Goal: Task Accomplishment & Management: Use online tool/utility

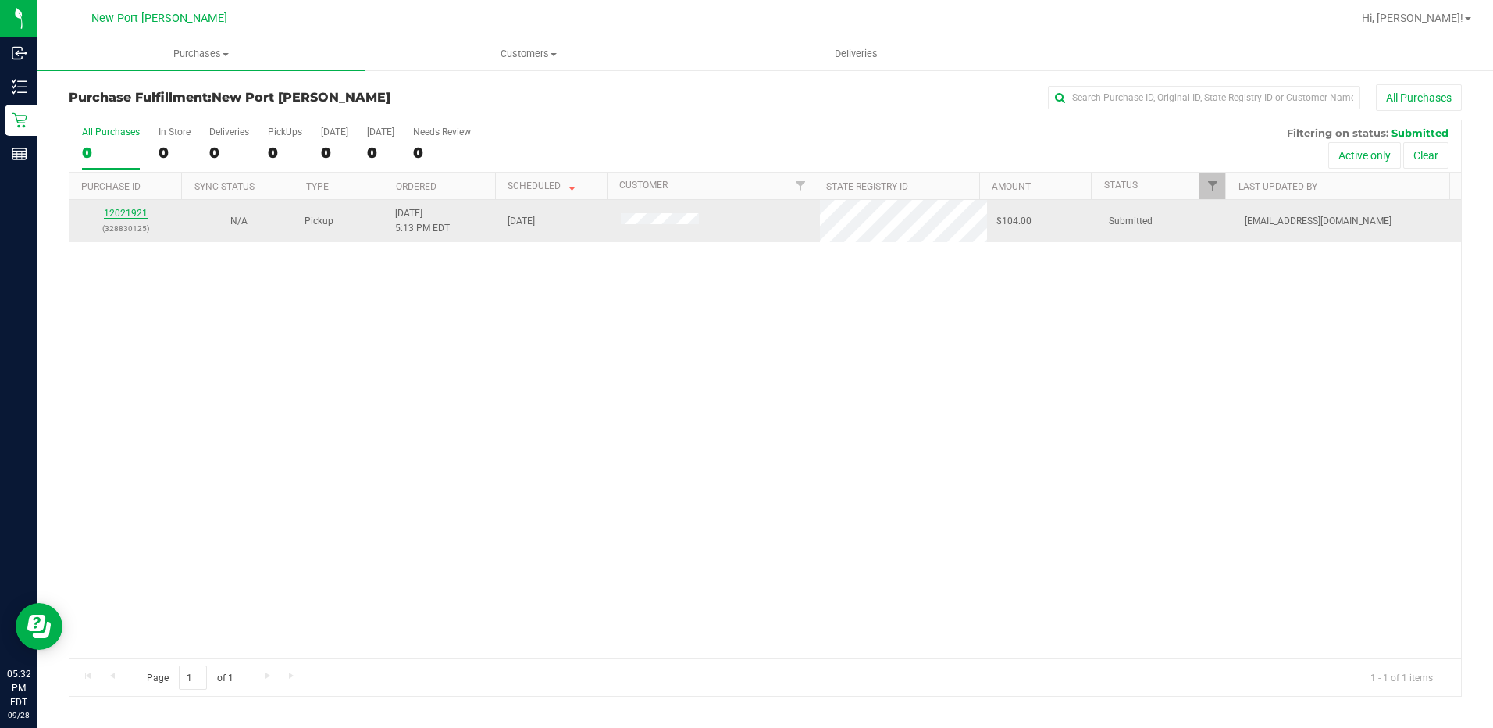
click at [126, 214] on link "12021921" at bounding box center [126, 213] width 44 height 11
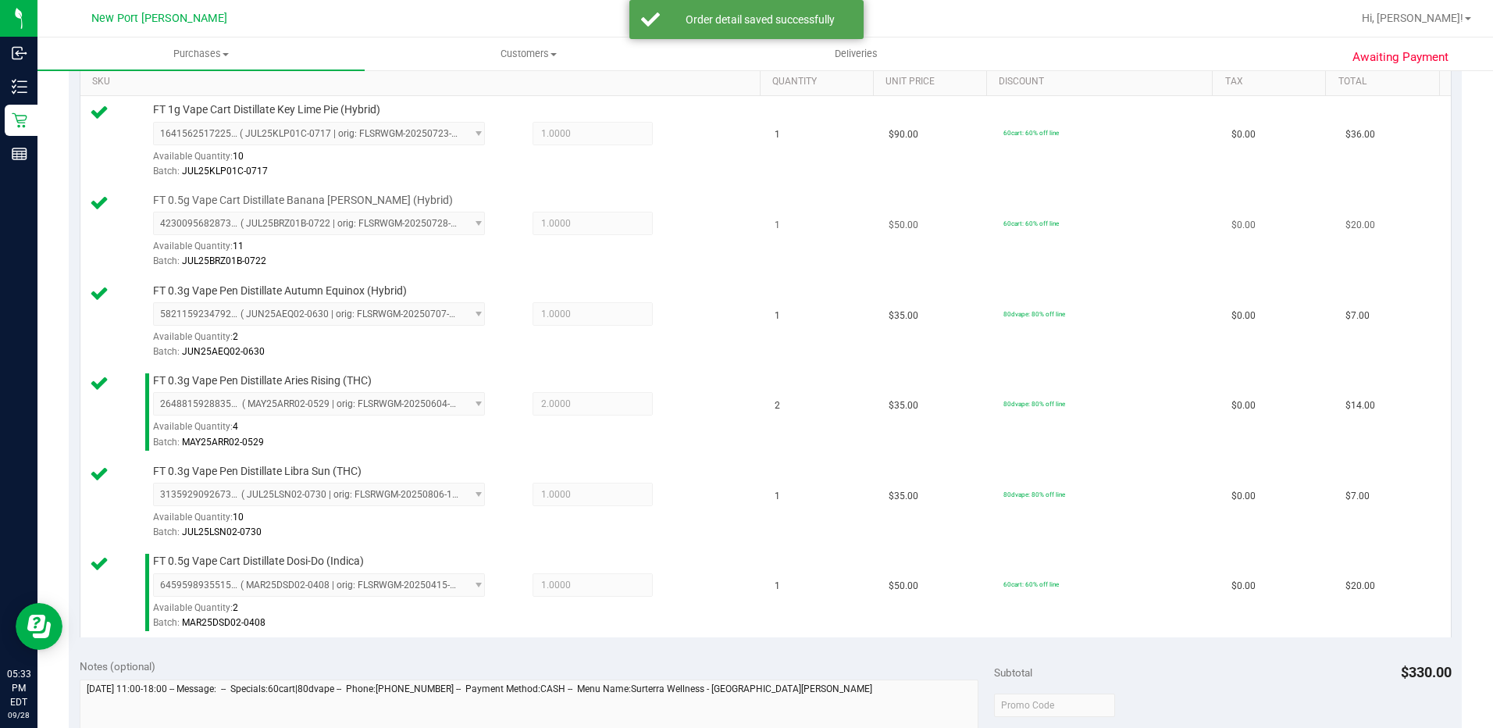
scroll to position [795, 0]
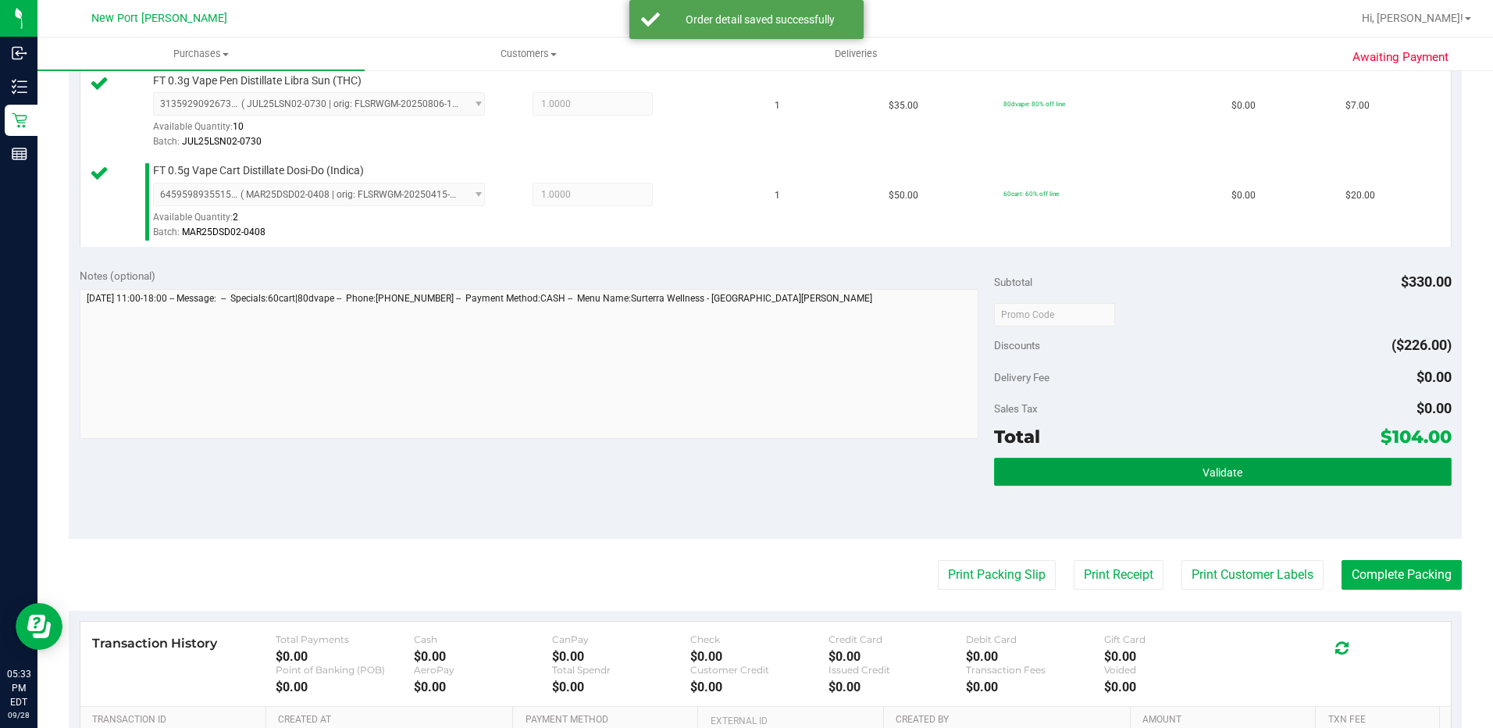
click at [1209, 483] on button "Validate" at bounding box center [1223, 472] width 458 height 28
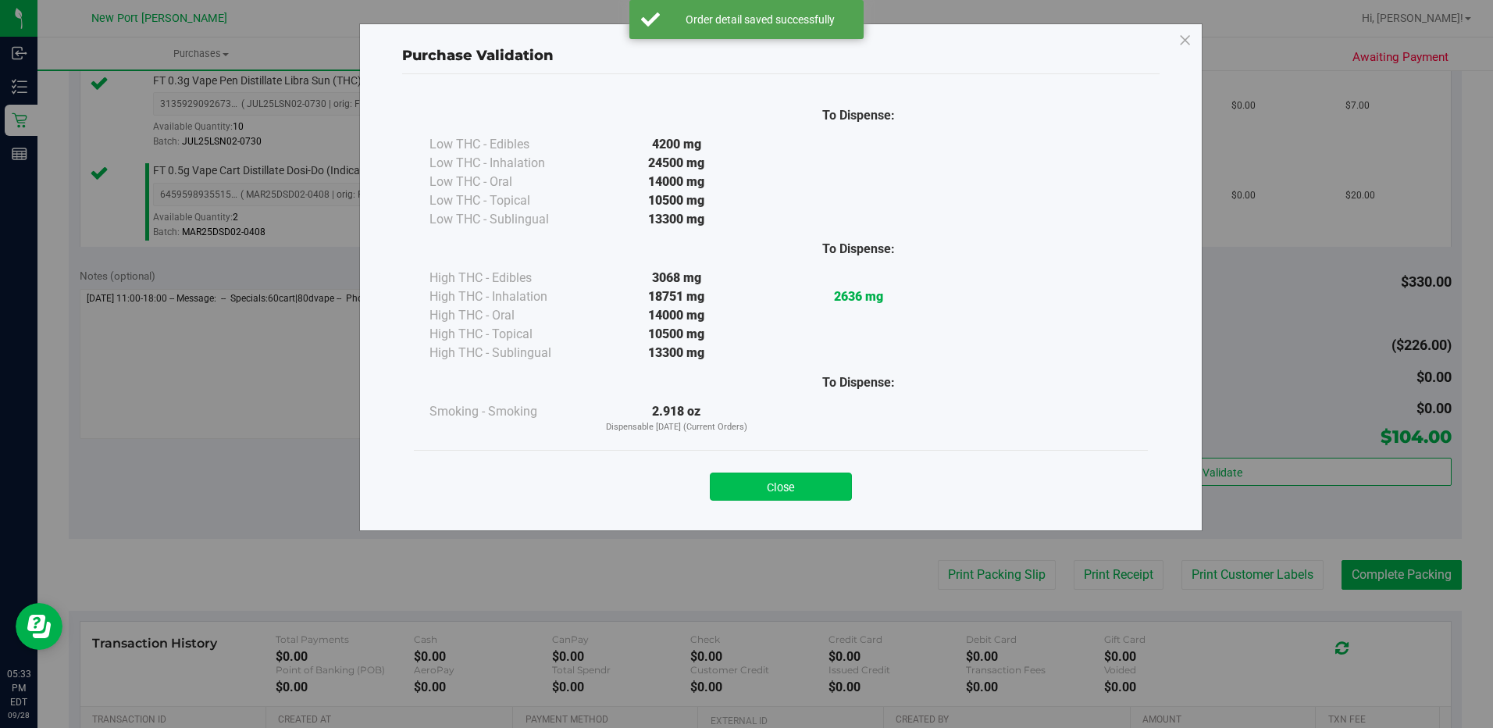
click at [798, 483] on button "Close" at bounding box center [781, 486] width 142 height 28
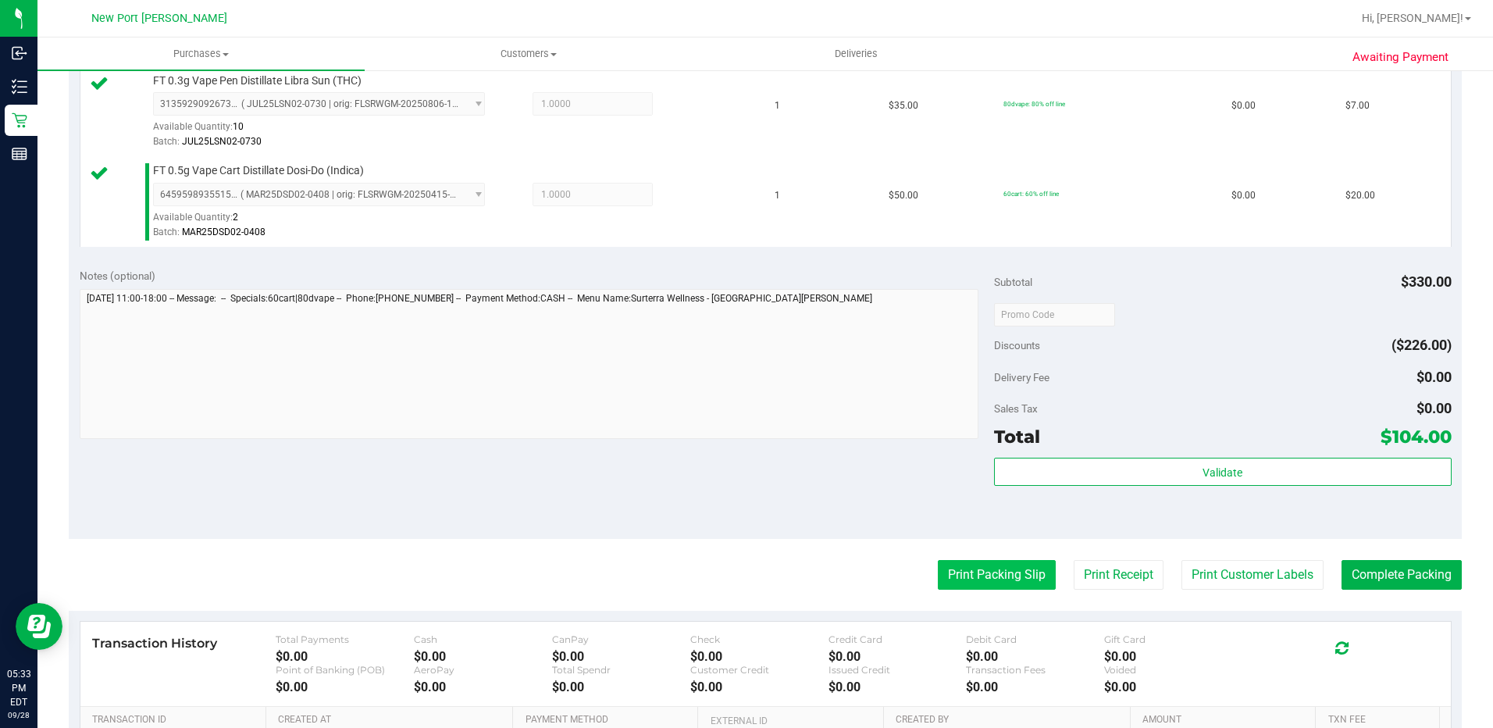
click at [984, 586] on button "Print Packing Slip" at bounding box center [997, 575] width 118 height 30
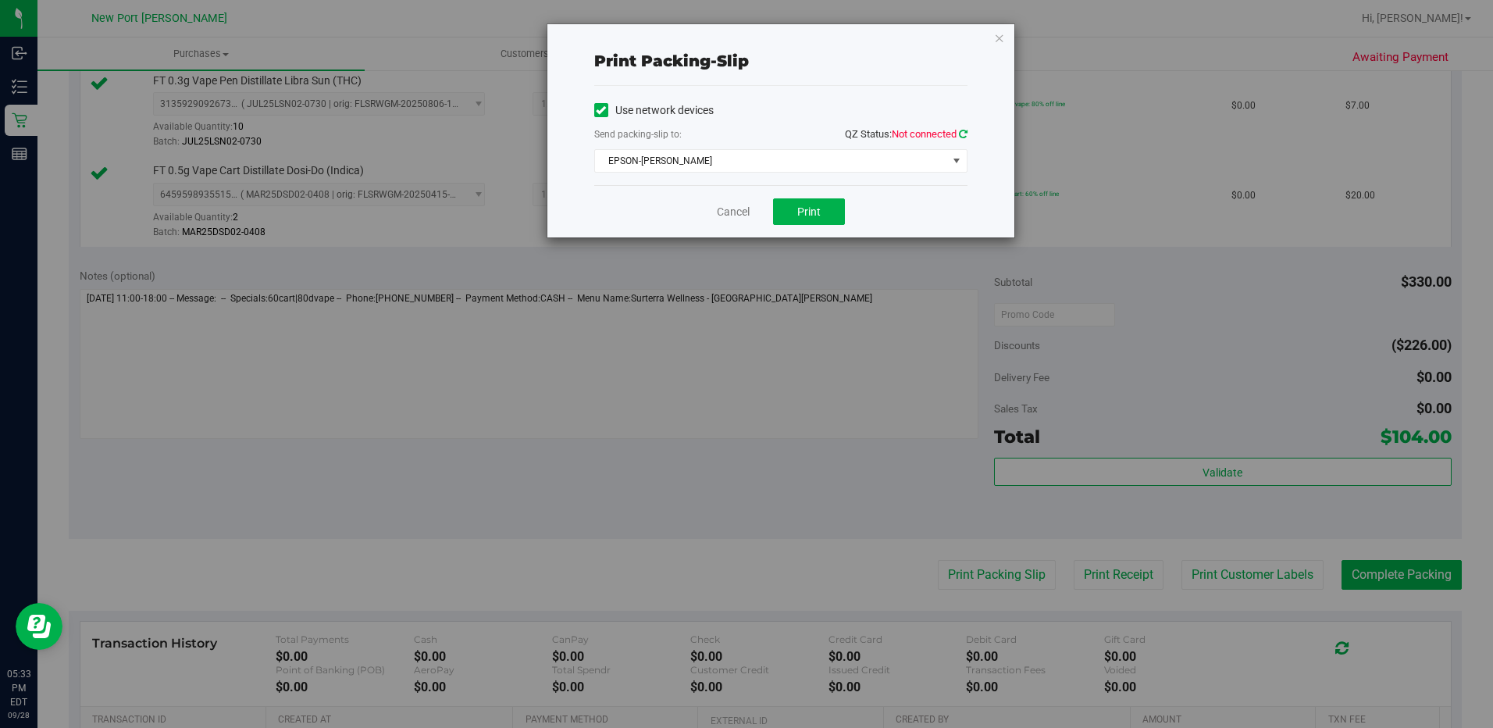
click at [959, 134] on icon at bounding box center [963, 134] width 9 height 10
click at [789, 218] on button "Print" at bounding box center [809, 211] width 72 height 27
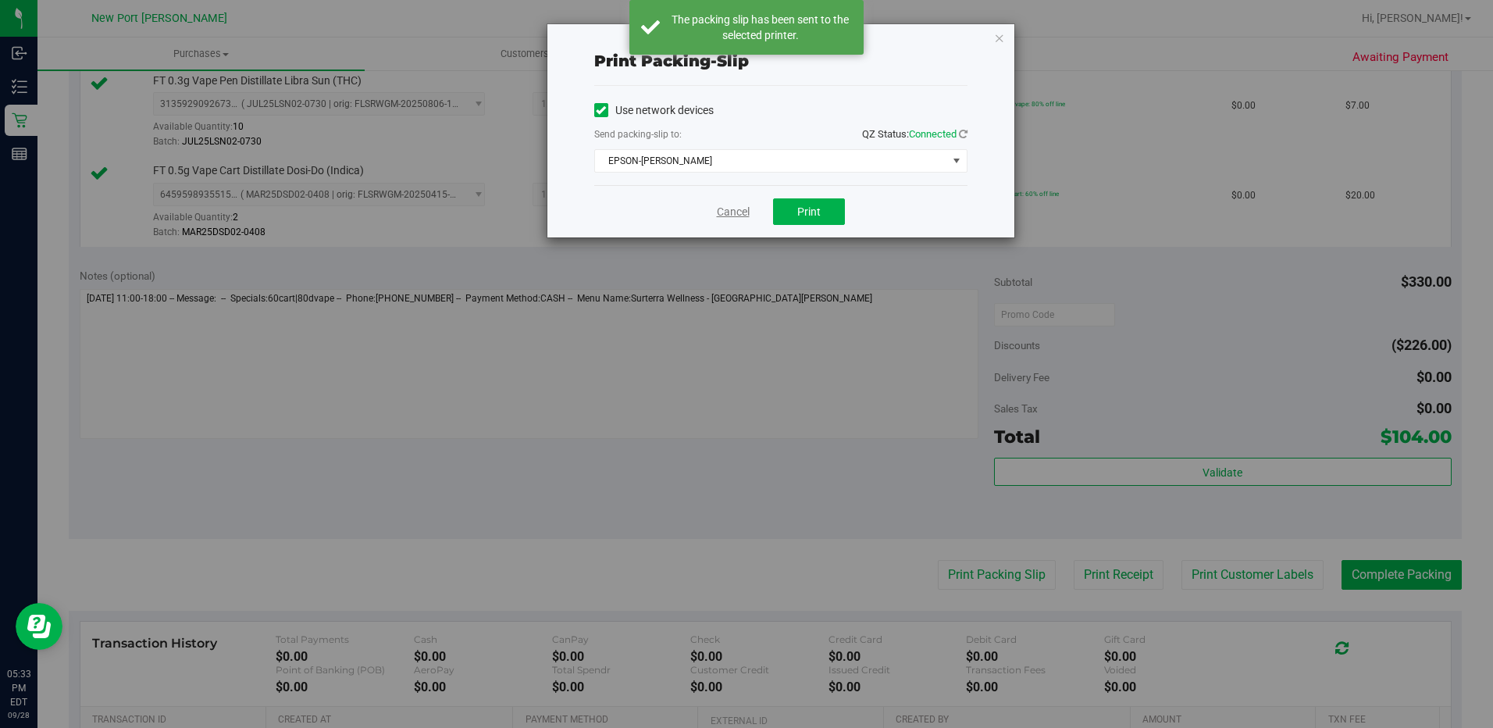
click at [725, 209] on link "Cancel" at bounding box center [733, 212] width 33 height 16
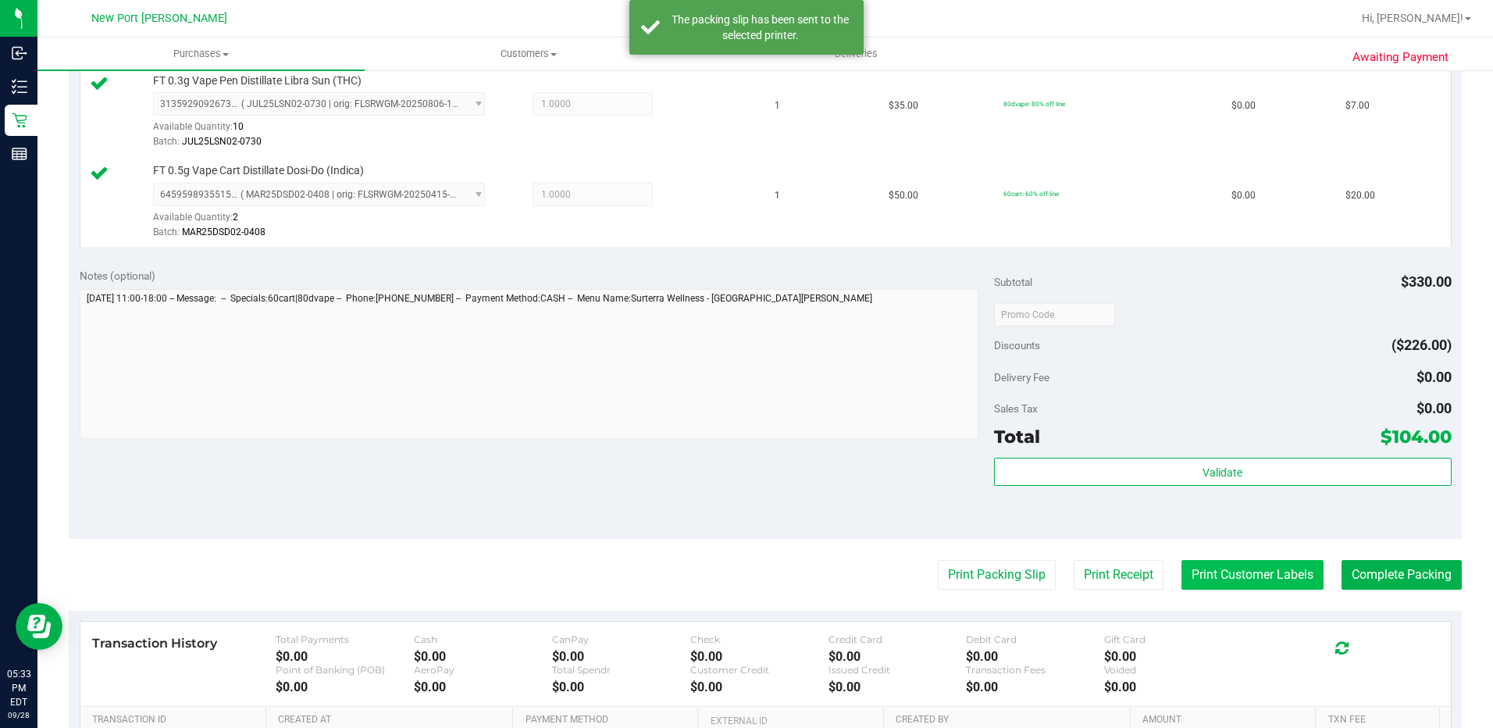
click at [1248, 581] on button "Print Customer Labels" at bounding box center [1252, 575] width 142 height 30
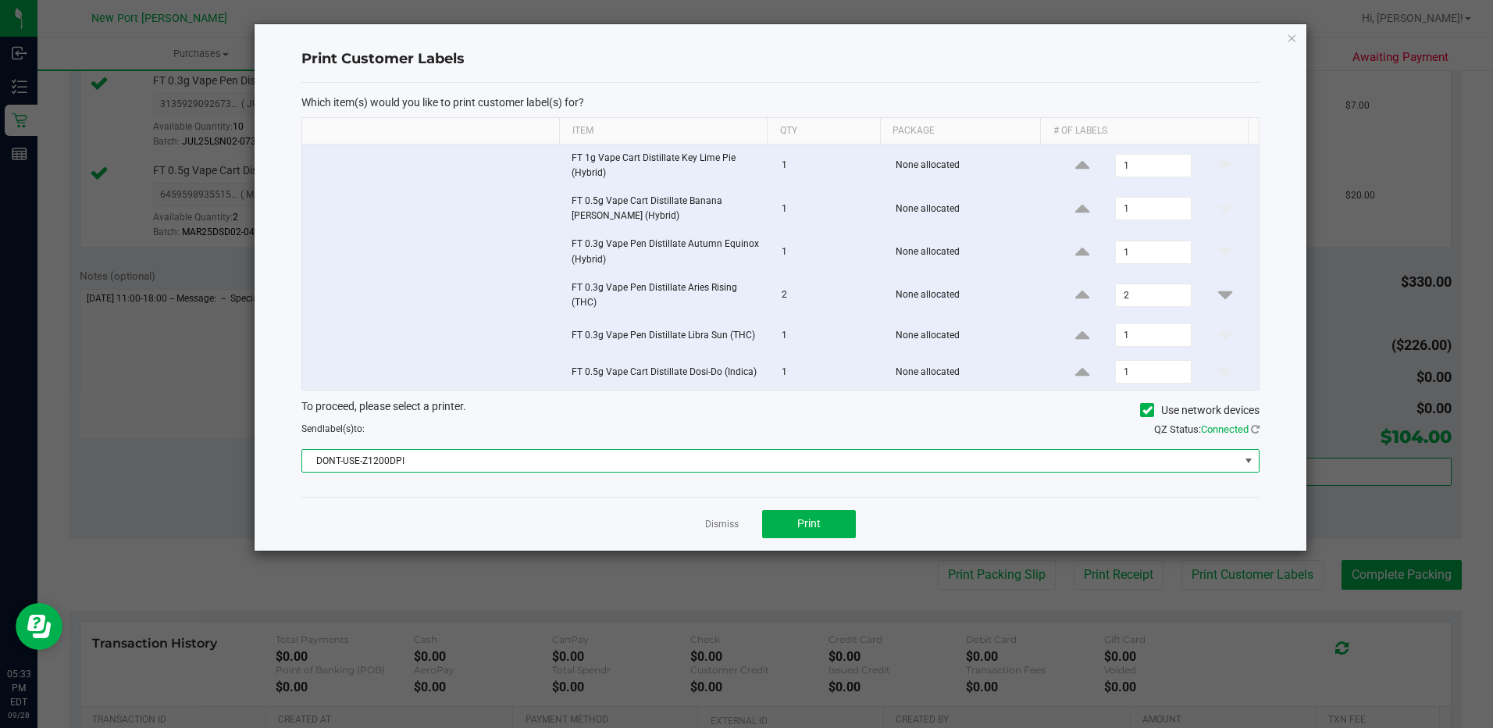
click at [1250, 458] on span at bounding box center [1248, 460] width 12 height 12
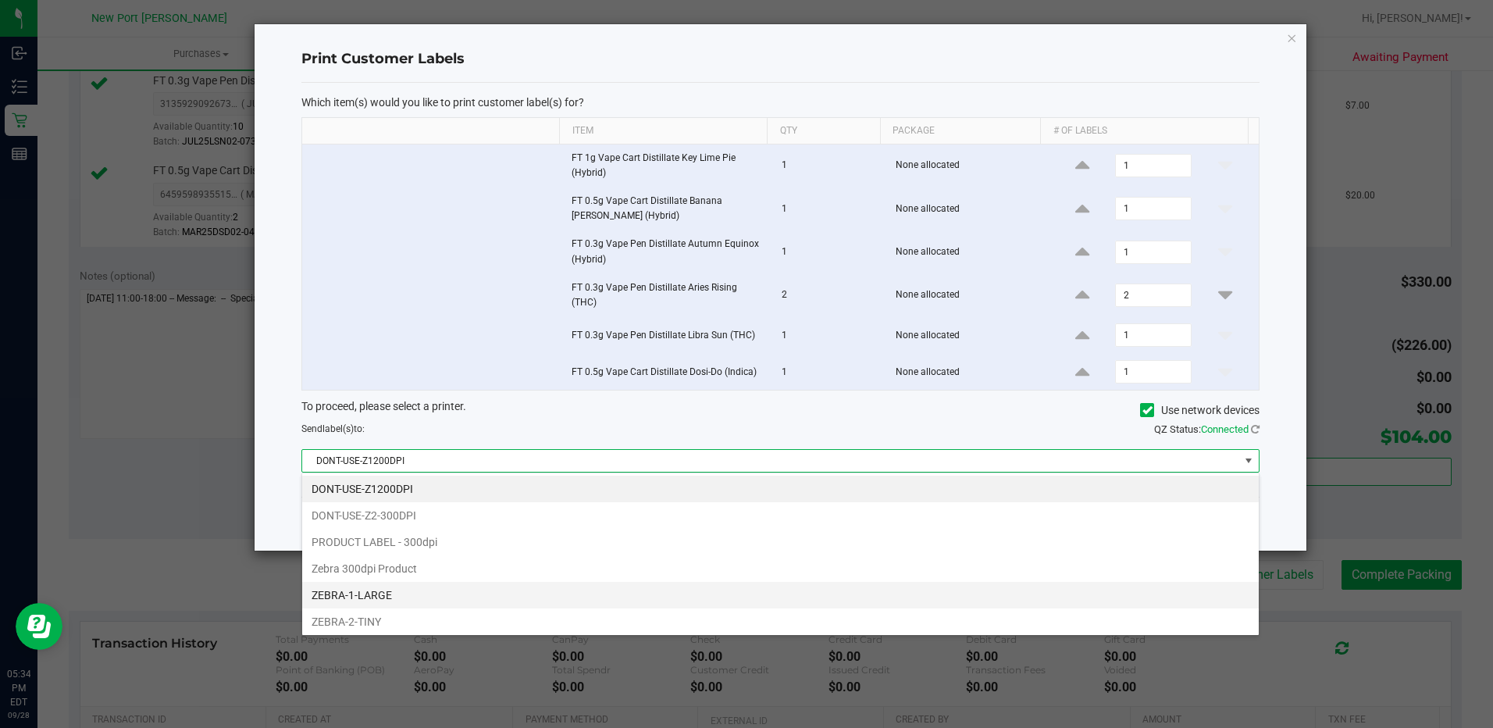
scroll to position [136, 0]
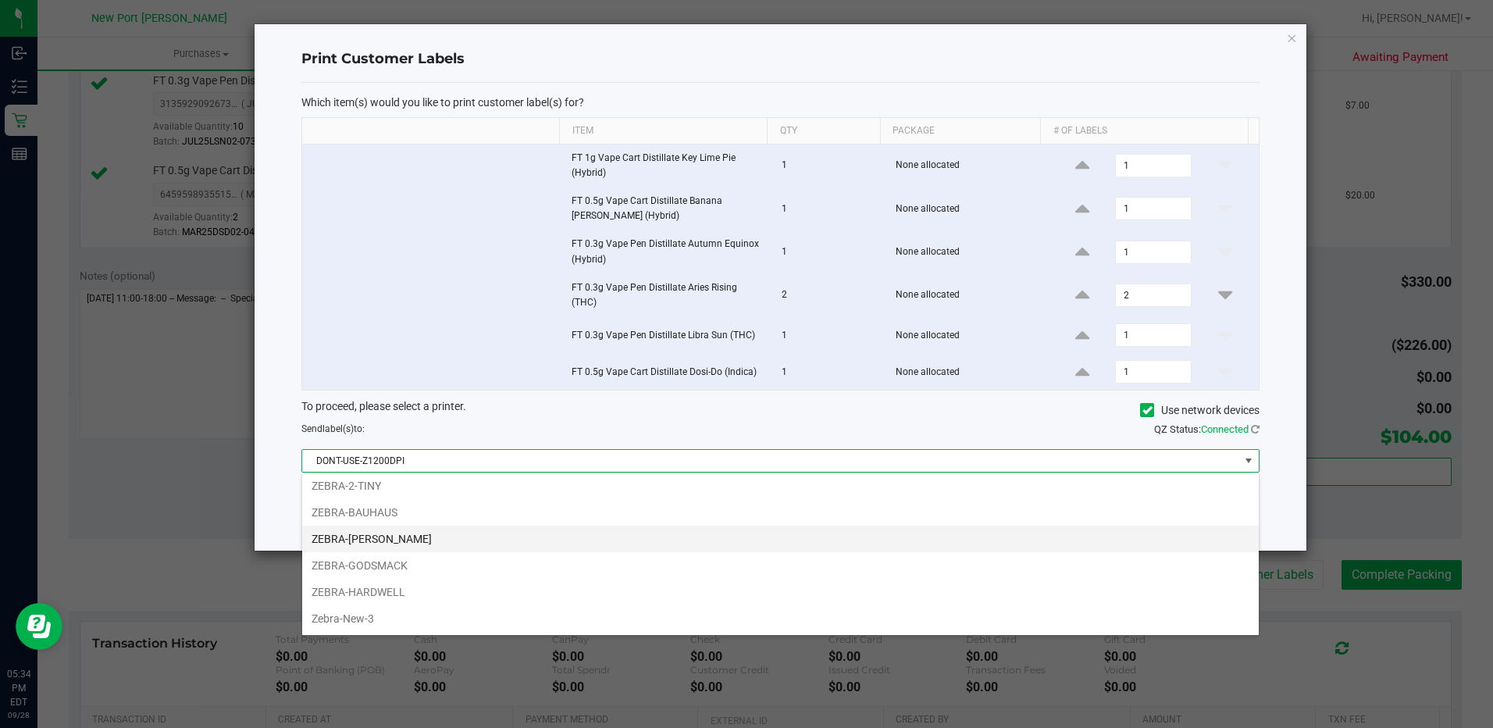
click at [372, 536] on li "ZEBRA-[PERSON_NAME]" at bounding box center [780, 538] width 956 height 27
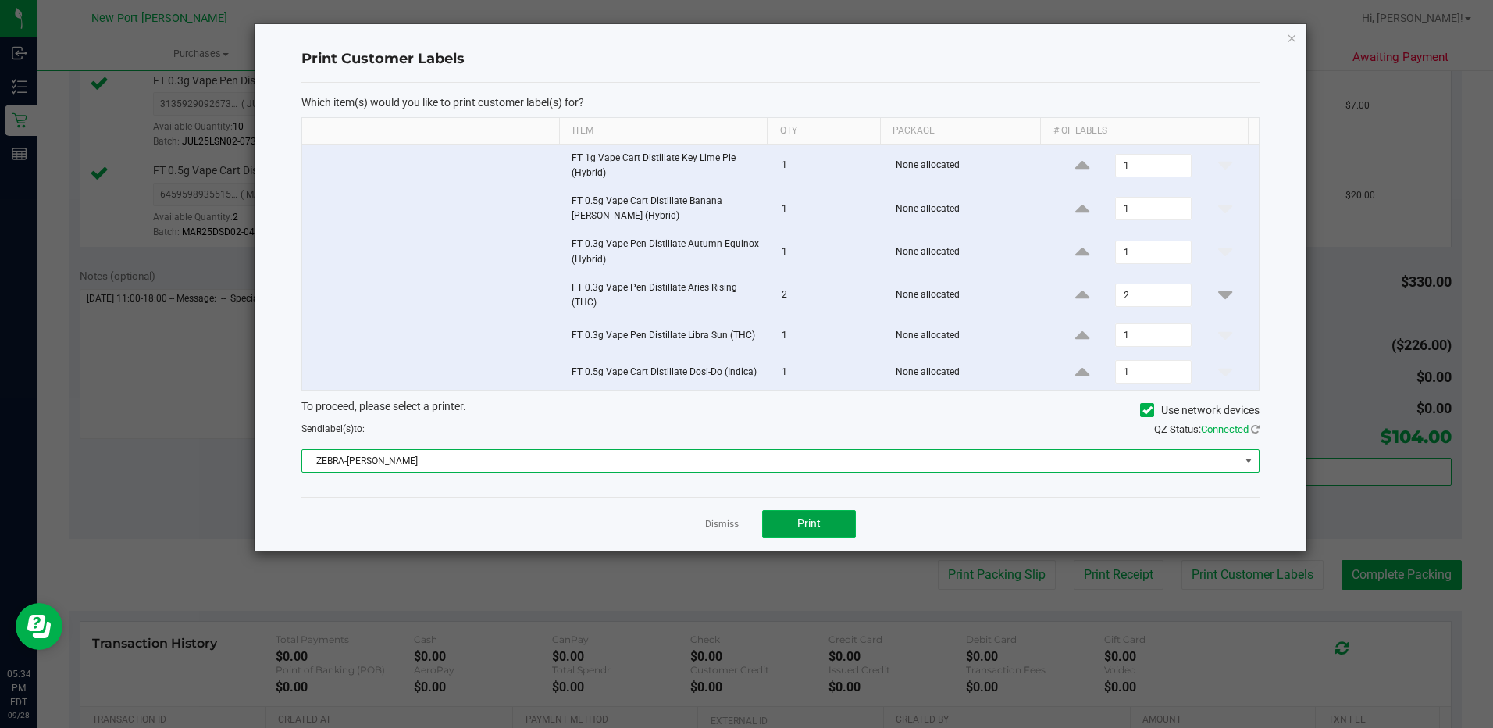
click at [801, 517] on span "Print" at bounding box center [808, 523] width 23 height 12
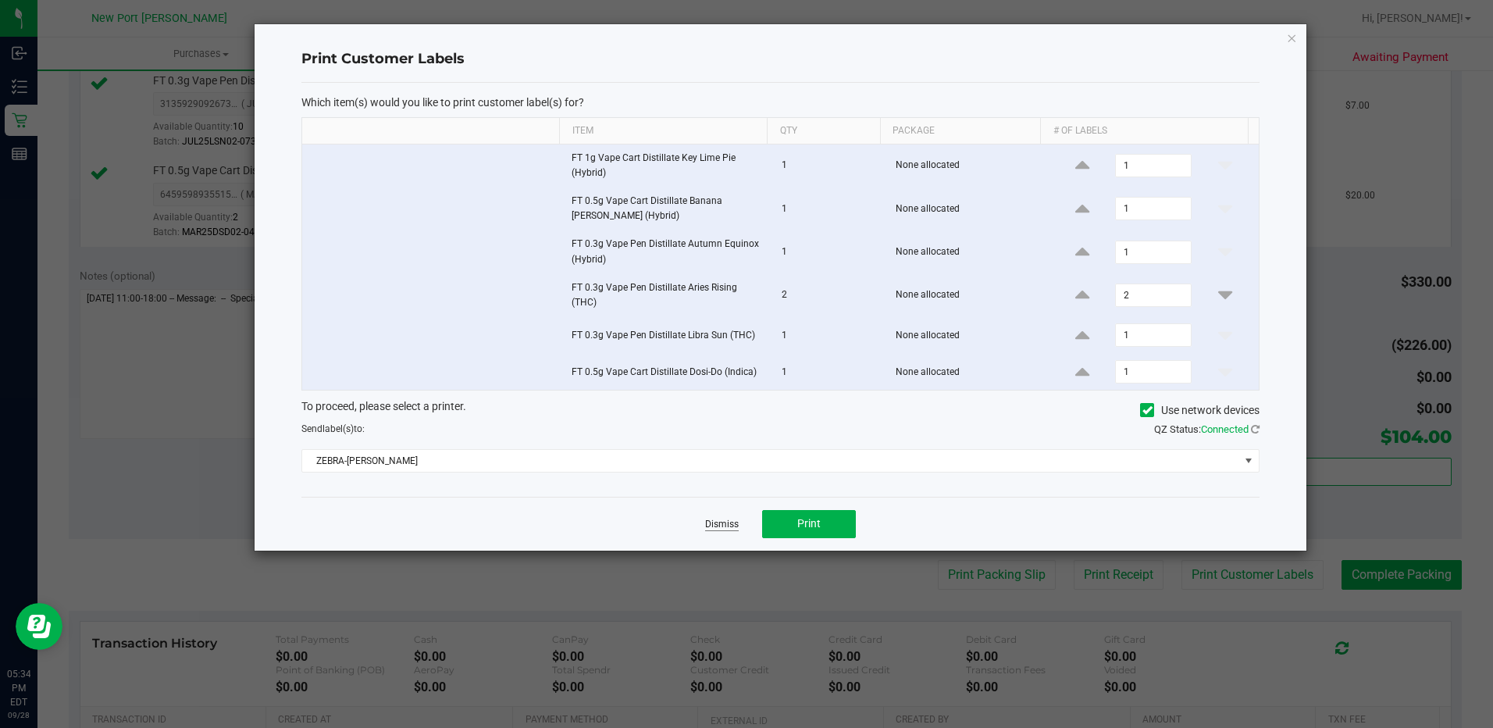
click at [717, 525] on link "Dismiss" at bounding box center [722, 524] width 34 height 13
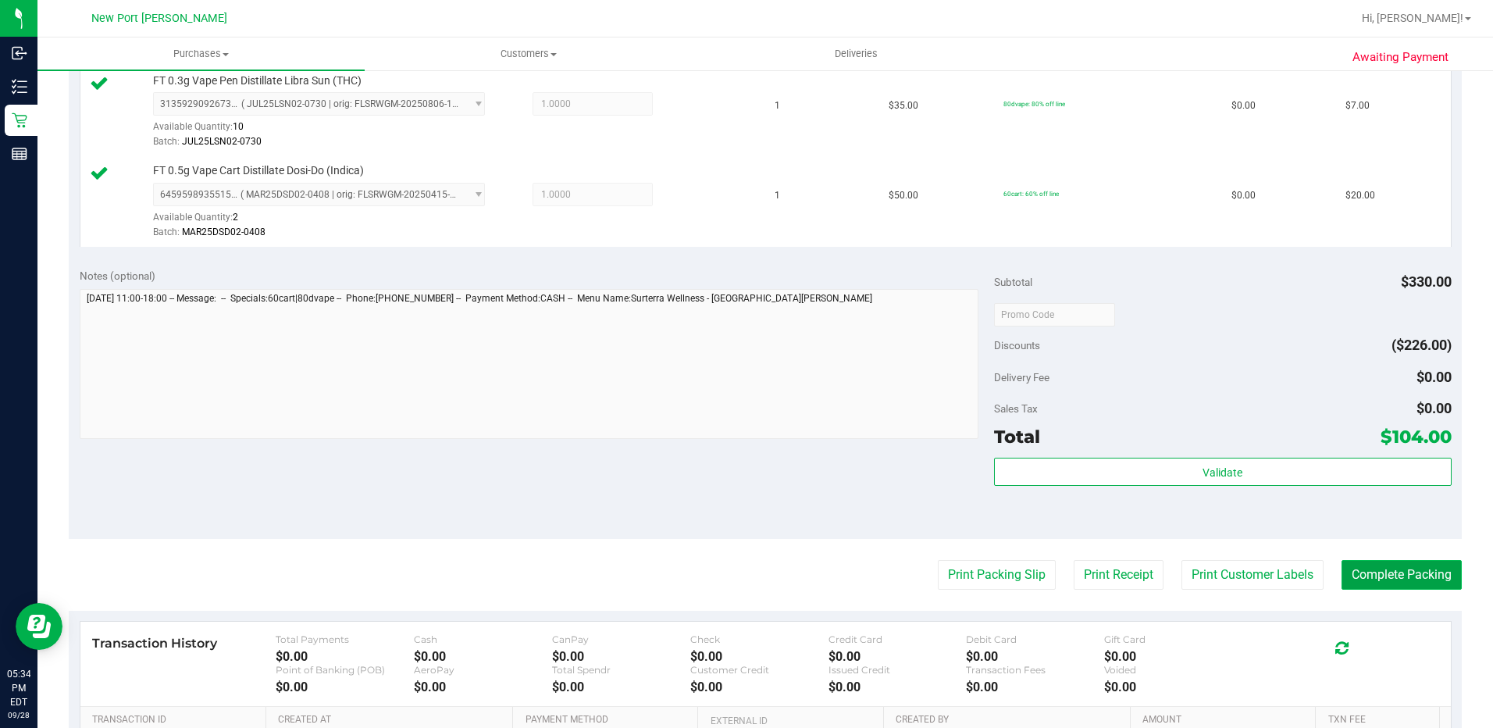
click at [1359, 561] on button "Complete Packing" at bounding box center [1401, 575] width 120 height 30
